Goal: Task Accomplishment & Management: Manage account settings

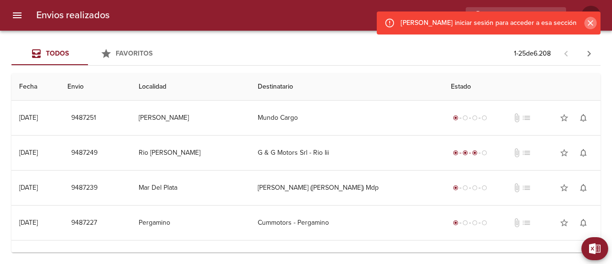
click at [595, 23] on icon "Cerrar" at bounding box center [591, 23] width 10 height 10
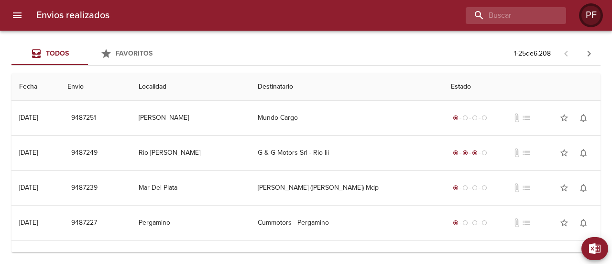
click at [595, 17] on div "PF" at bounding box center [591, 15] width 19 height 19
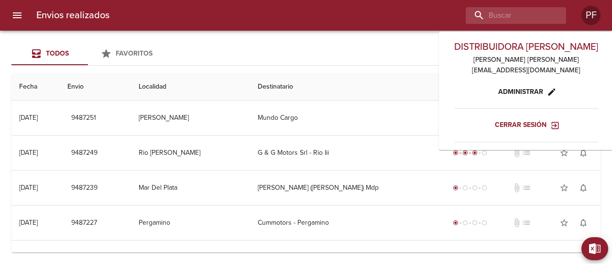
click at [525, 126] on span "Cerrar sesión" at bounding box center [526, 125] width 63 height 12
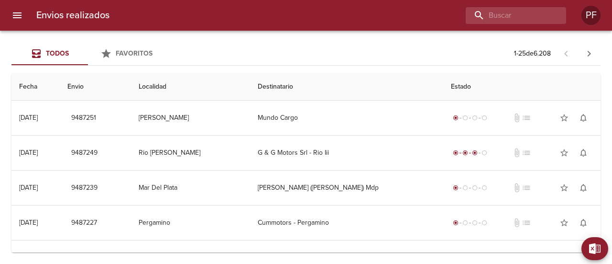
click at [131, 52] on span "Favoritos" at bounding box center [134, 53] width 37 height 8
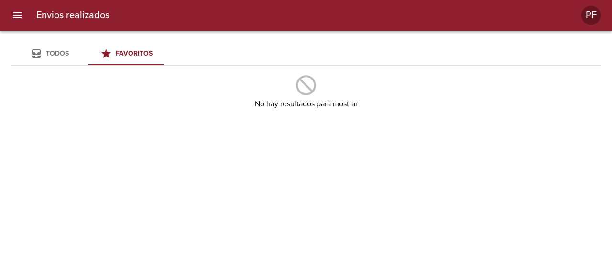
click at [58, 52] on span "Todos" at bounding box center [57, 53] width 23 height 8
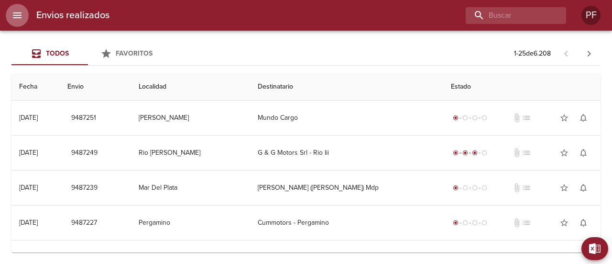
click at [22, 13] on icon "menu" at bounding box center [16, 15] width 11 height 11
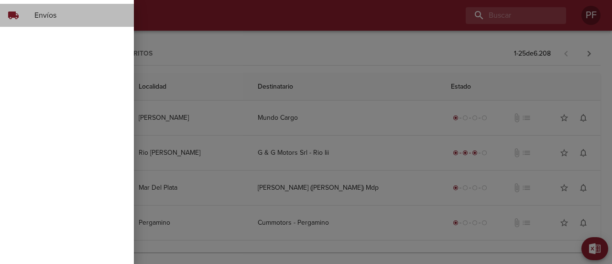
click at [42, 15] on span "Envíos" at bounding box center [80, 15] width 92 height 11
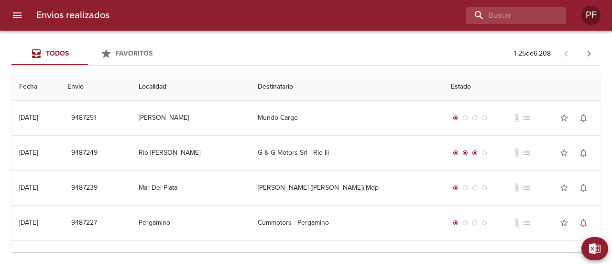
click at [127, 60] on button "Favoritos" at bounding box center [126, 53] width 77 height 23
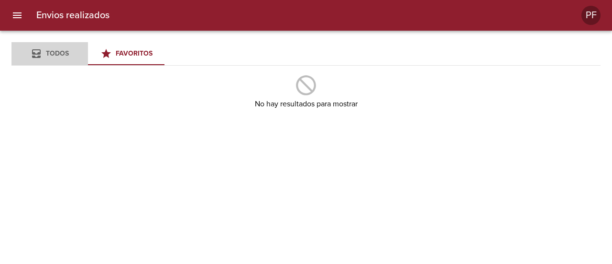
click at [29, 49] on span "Todos" at bounding box center [49, 54] width 65 height 12
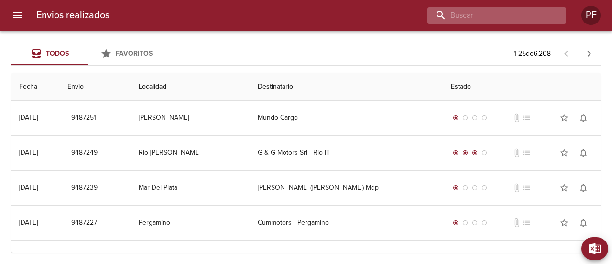
click at [501, 18] on input "buscar" at bounding box center [489, 15] width 122 height 17
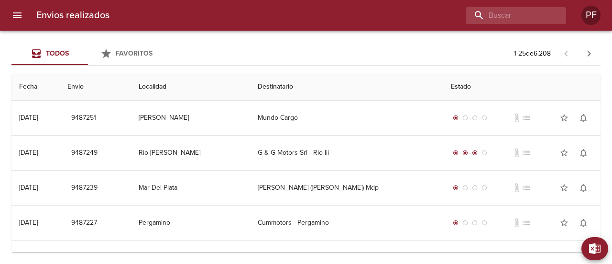
click at [323, 45] on div "Todos Favoritos 1 - 25 de 6.208" at bounding box center [306, 53] width 590 height 23
click at [77, 56] on span "Todos" at bounding box center [49, 54] width 65 height 12
click at [141, 55] on span "Favoritos" at bounding box center [134, 53] width 37 height 8
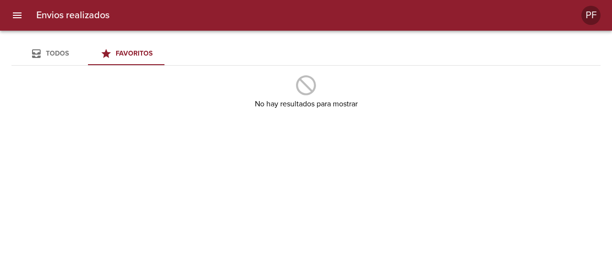
click at [61, 54] on span "Todos" at bounding box center [57, 53] width 23 height 8
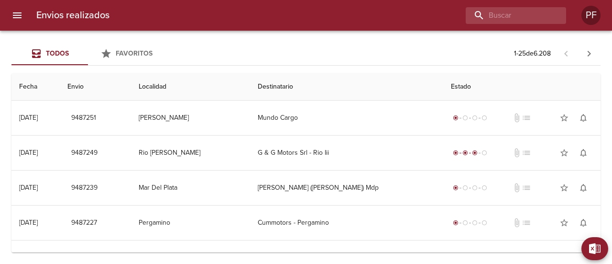
click at [90, 89] on th "Envio" at bounding box center [95, 86] width 71 height 27
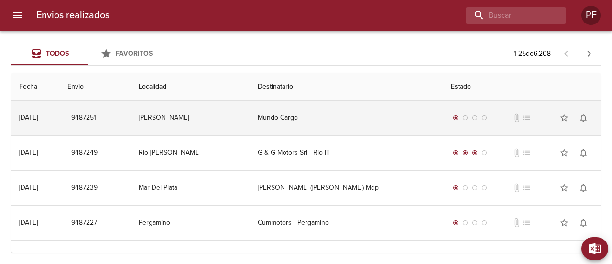
click at [33, 126] on td "11/08 11/08/2025" at bounding box center [35, 117] width 48 height 34
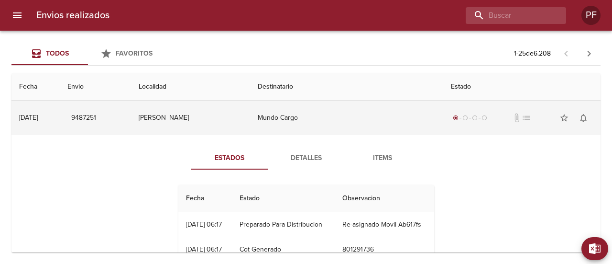
click at [33, 126] on td "11/08 11/08/2025" at bounding box center [35, 117] width 48 height 34
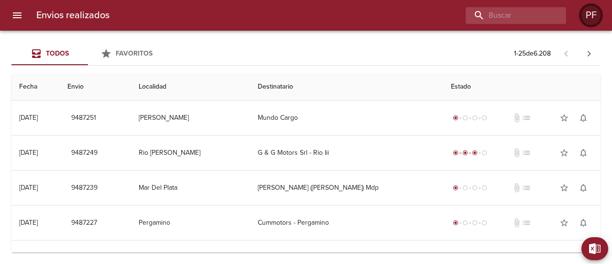
click at [589, 22] on div "PF" at bounding box center [591, 15] width 19 height 19
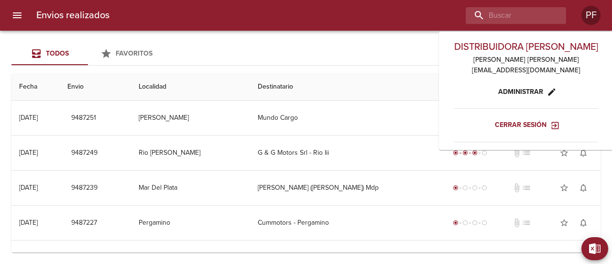
click at [513, 96] on span "Administrar" at bounding box center [527, 92] width 56 height 12
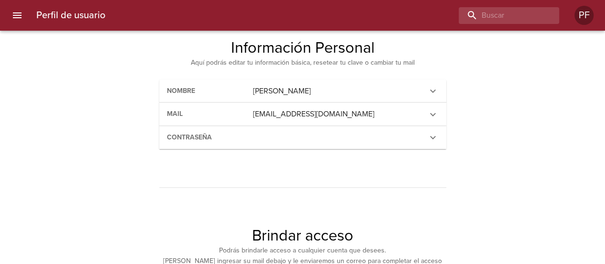
click at [245, 135] on div "contraseña" at bounding box center [208, 138] width 86 height 16
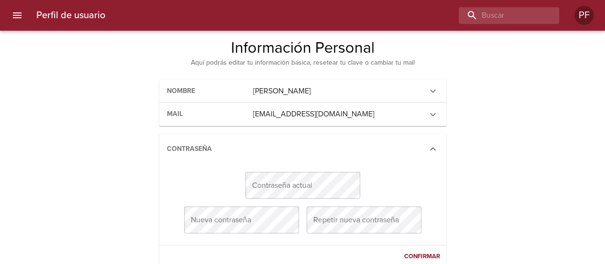
click at [245, 135] on div "contraseña" at bounding box center [302, 149] width 287 height 31
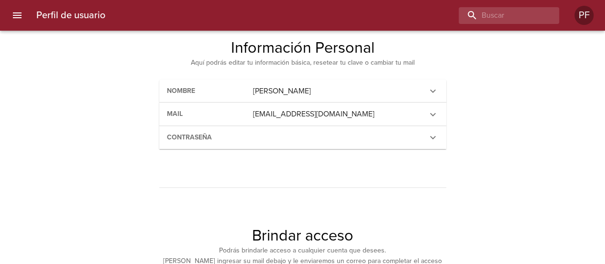
click at [273, 54] on h4 "Información Personal" at bounding box center [303, 47] width 436 height 19
click at [35, 15] on div "Perfil de usuario PF" at bounding box center [302, 15] width 605 height 31
click at [16, 10] on icon "menu" at bounding box center [16, 15] width 11 height 11
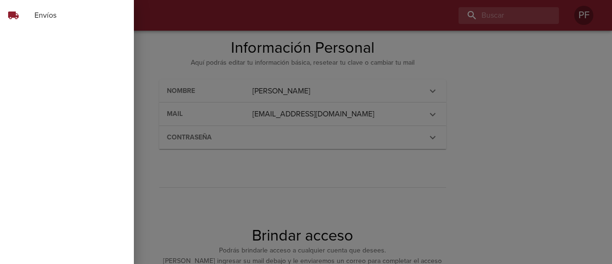
click at [52, 18] on span "Envíos" at bounding box center [80, 15] width 92 height 11
